Goal: Check status: Check status

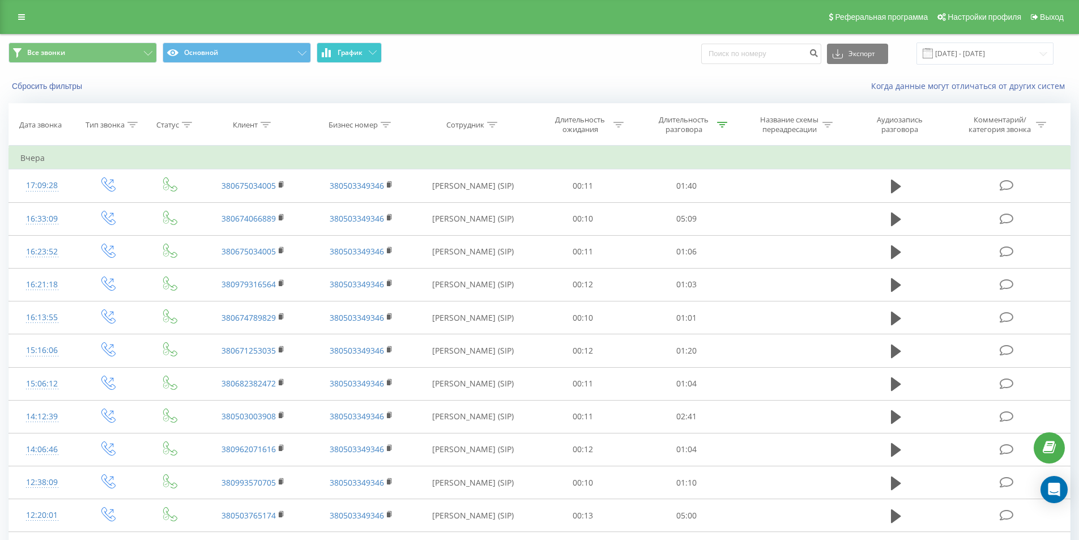
click at [350, 49] on span "График" at bounding box center [350, 53] width 25 height 8
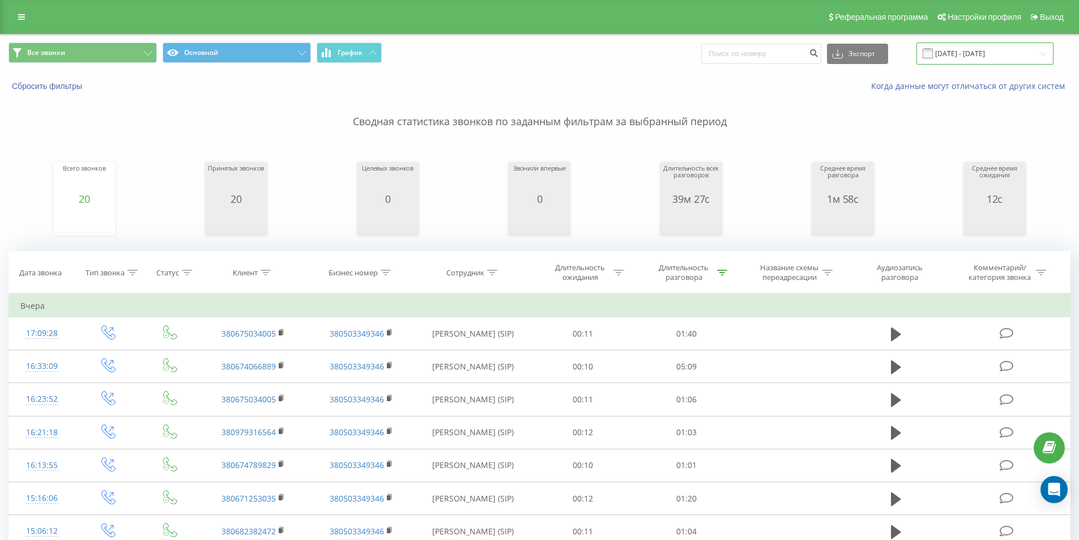
click at [1000, 50] on input "18.09.2025 - 18.09.2025" at bounding box center [984, 53] width 137 height 22
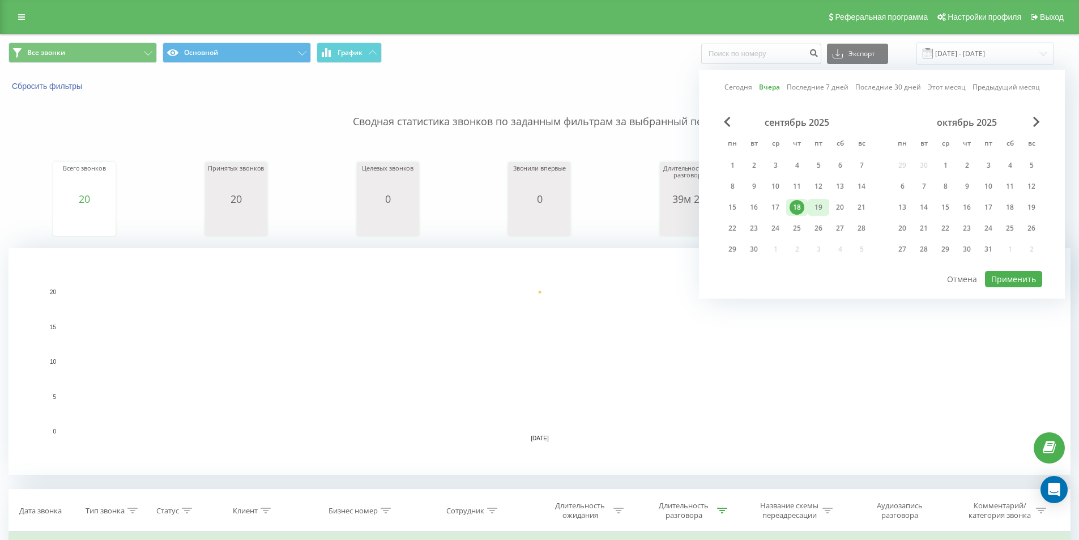
click at [824, 206] on div "19" at bounding box center [818, 207] width 15 height 15
click at [1018, 274] on button "Применить" at bounding box center [1013, 279] width 57 height 16
type input "19.09.2025 - 19.09.2025"
